Goal: Information Seeking & Learning: Learn about a topic

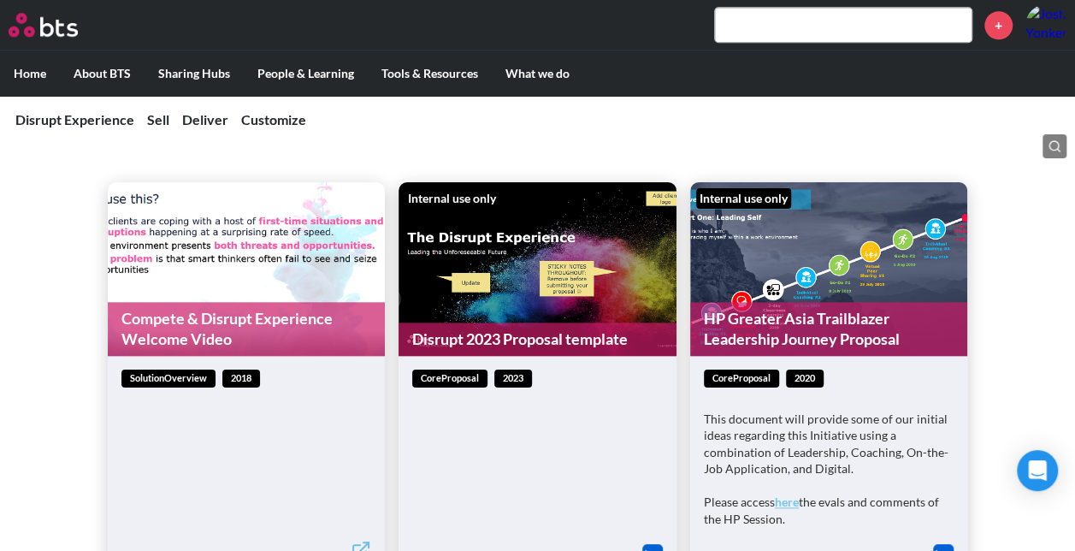
scroll to position [767, 0]
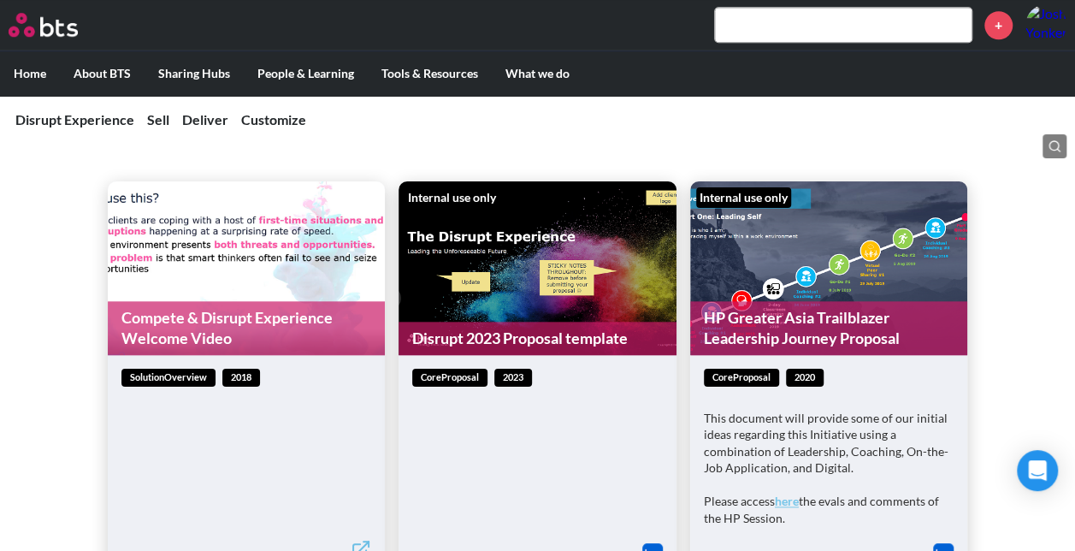
click at [794, 251] on figure "Internal use only HP Greater Asia Trailblazer Leadership Journey Proposal" at bounding box center [829, 268] width 278 height 174
click at [797, 327] on link "HP Greater Asia Trailblazer Leadership Journey Proposal" at bounding box center [829, 328] width 278 height 54
